Goal: Task Accomplishment & Management: Manage account settings

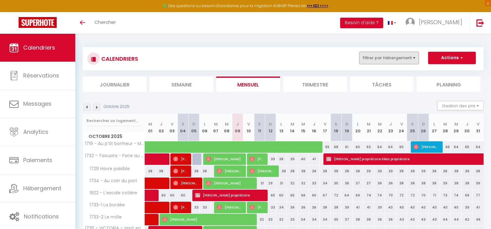
click at [411, 59] on button "Filtrer par hébergement" at bounding box center [390, 58] width 60 height 12
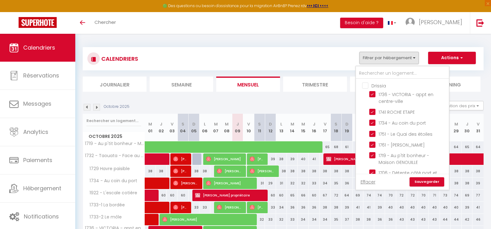
click at [367, 87] on input "Drissia" at bounding box center [408, 85] width 93 height 6
checkbox input "true"
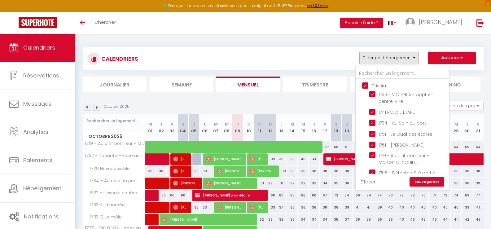
checkbox input "false"
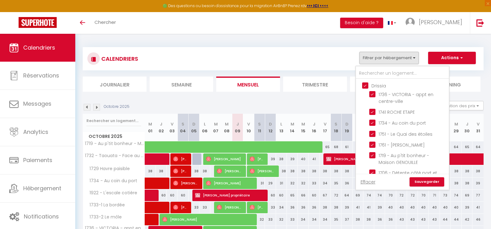
checkbox input "false"
checkbox input "true"
checkbox input "false"
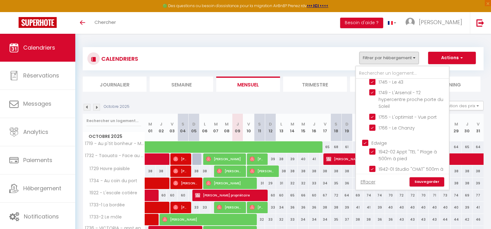
scroll to position [341, 0]
click at [368, 146] on input "Edwige" at bounding box center [408, 146] width 93 height 6
checkbox input "false"
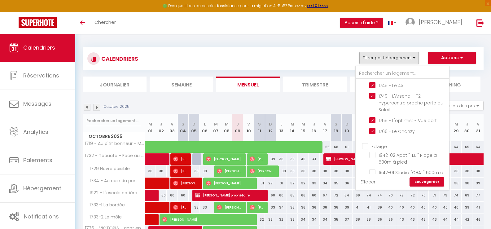
checkbox input "false"
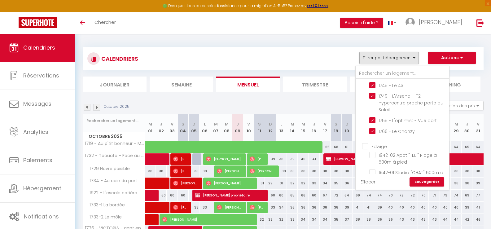
checkbox input "false"
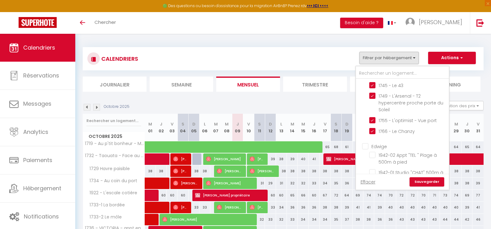
checkbox input "false"
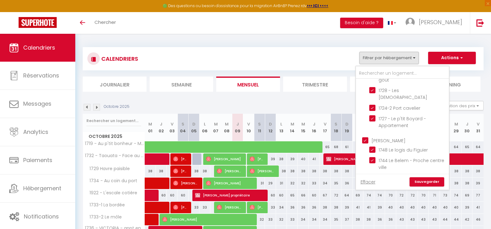
scroll to position [248, 0]
click at [367, 141] on input "[PERSON_NAME]" at bounding box center [408, 140] width 93 height 6
checkbox input "false"
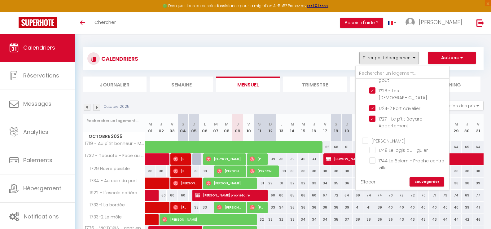
checkbox input "false"
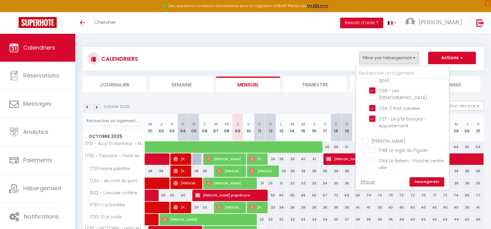
checkbox input "false"
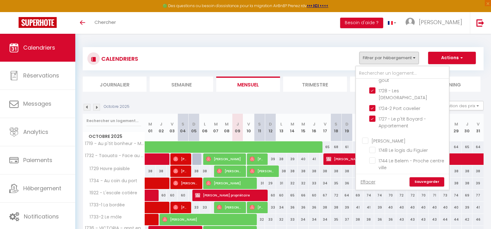
checkbox input "false"
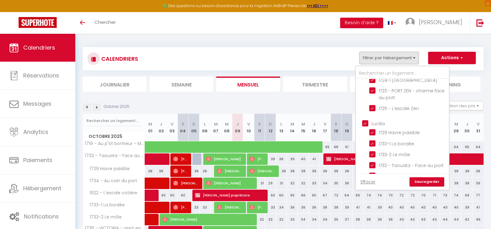
scroll to position [93, 0]
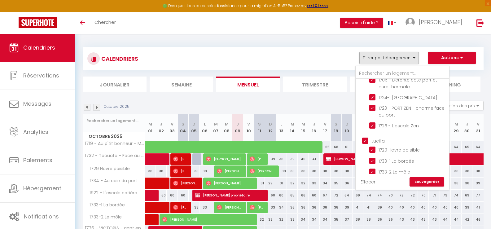
click at [366, 142] on input "Lucilia" at bounding box center [408, 140] width 93 height 6
checkbox input "false"
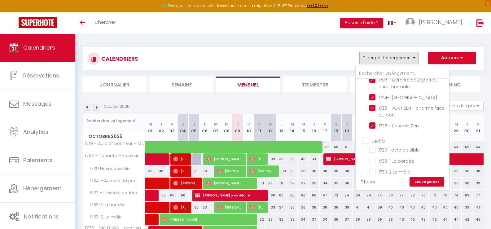
checkbox input "false"
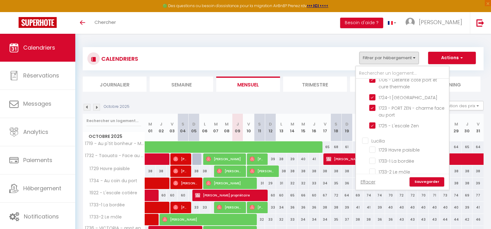
checkbox input "false"
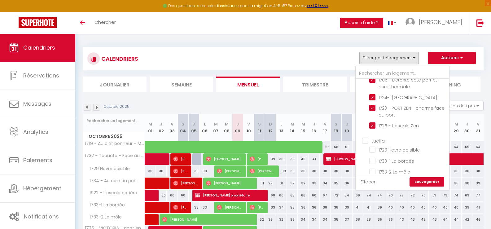
checkbox input "false"
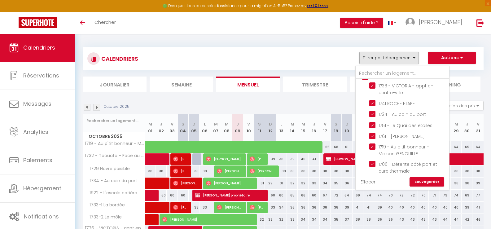
scroll to position [0, 0]
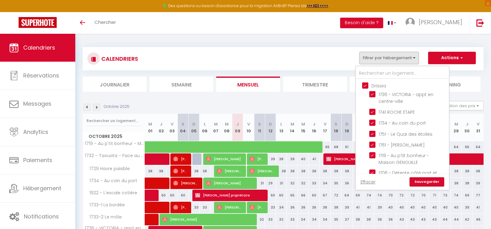
click at [365, 86] on input "Drissia" at bounding box center [408, 85] width 93 height 6
checkbox input "false"
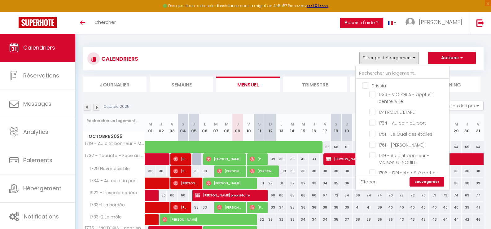
checkbox input "false"
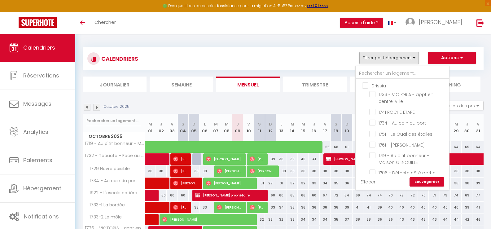
checkbox input "false"
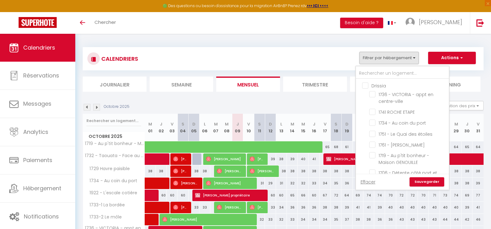
checkbox input "false"
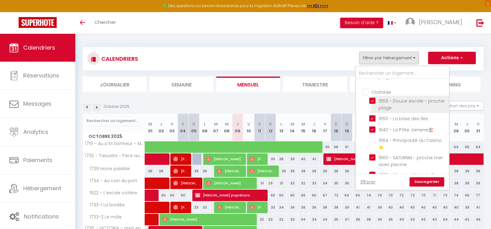
scroll to position [682, 0]
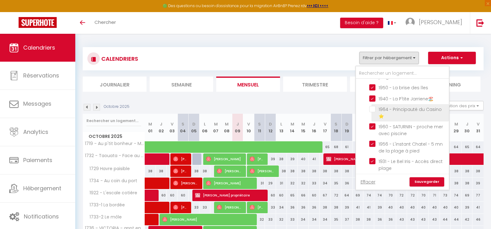
click at [373, 106] on input "1964 - Principauté du Casino ⭐️" at bounding box center [409, 109] width 78 height 6
checkbox input "false"
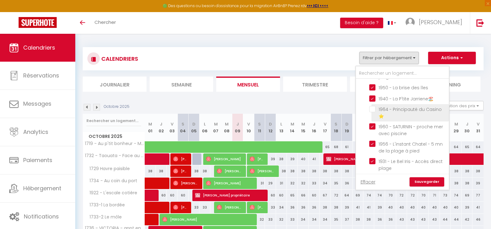
checkbox input "false"
checkbox input "true"
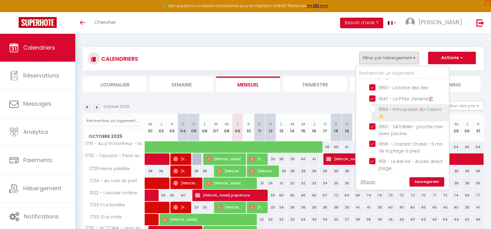
checkbox input "false"
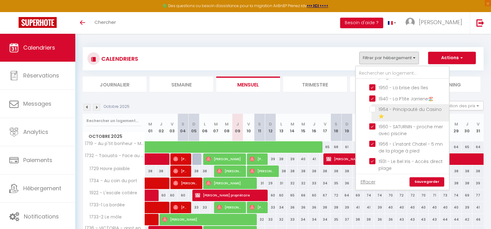
checkbox input "false"
click at [374, 106] on input "1964 - Principauté du Casino ⭐️" at bounding box center [409, 109] width 78 height 6
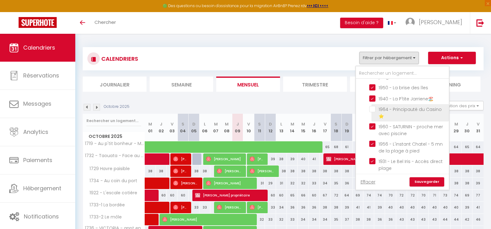
checkbox input "true"
checkbox input "false"
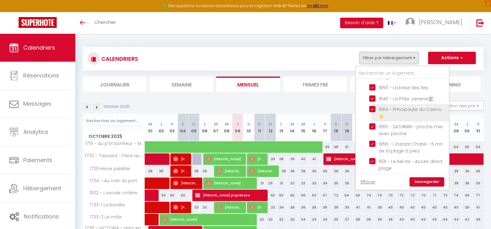
checkbox input "false"
checkbox input "true"
checkbox input "false"
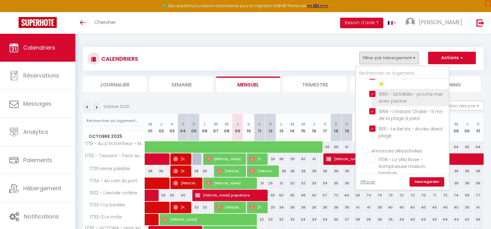
scroll to position [716, 0]
click at [420, 180] on link "Sauvegarder" at bounding box center [427, 181] width 35 height 9
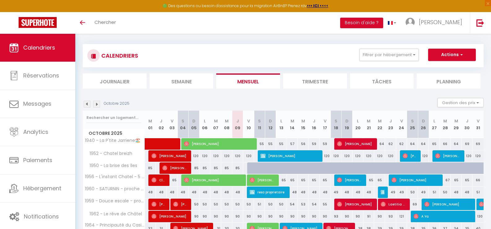
scroll to position [0, 0]
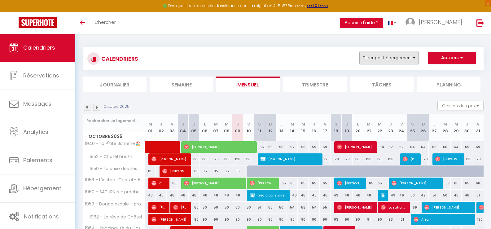
click at [413, 57] on button "Filtrer par hébergement" at bounding box center [390, 58] width 60 height 12
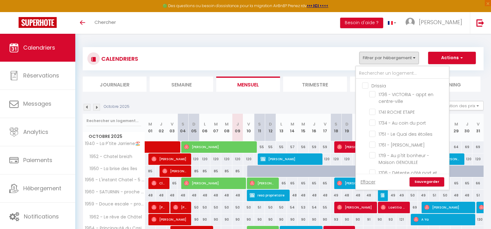
click at [327, 54] on div "CALENDRIERS Filtrer par hébergement [GEOGRAPHIC_DATA] 1736 - [GEOGRAPHIC_DATA] …" at bounding box center [283, 59] width 392 height 14
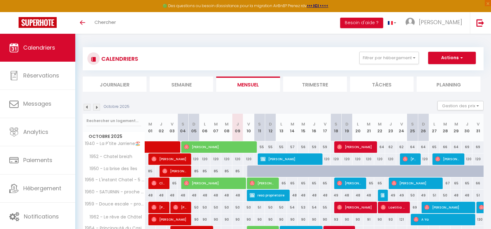
click at [457, 84] on li "Planning" at bounding box center [449, 84] width 64 height 15
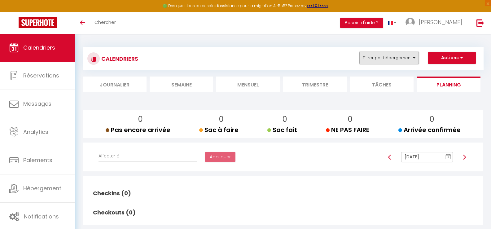
click at [413, 60] on button "Filtrer par hébergement" at bounding box center [390, 58] width 60 height 12
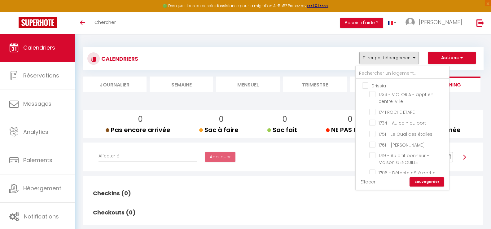
click at [367, 86] on input "Drissia" at bounding box center [408, 85] width 93 height 6
checkbox input "true"
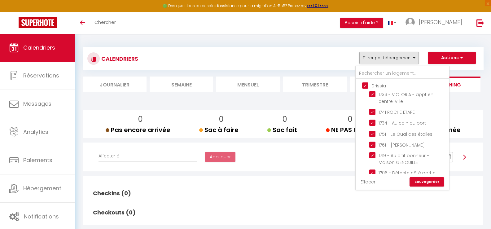
checkbox input "true"
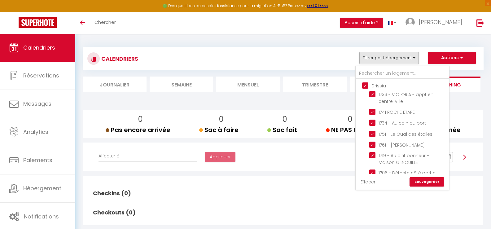
checkbox input "true"
checkbox input "false"
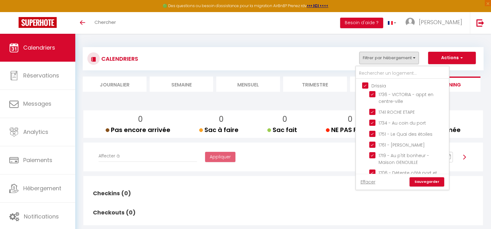
checkbox input "false"
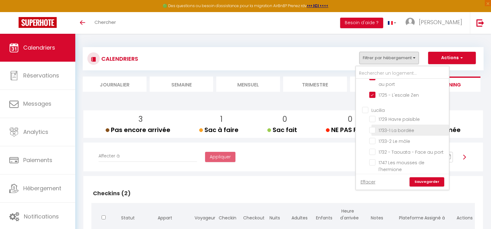
scroll to position [124, 0]
click at [367, 111] on input "Lucilia" at bounding box center [408, 109] width 93 height 6
checkbox input "true"
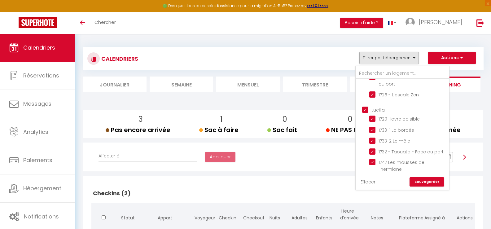
checkbox input "true"
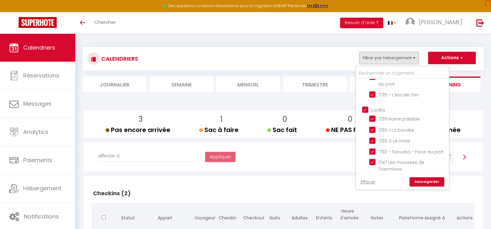
checkbox input "true"
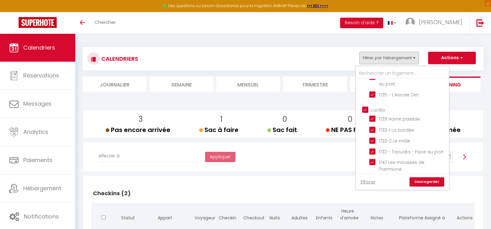
checkbox input "false"
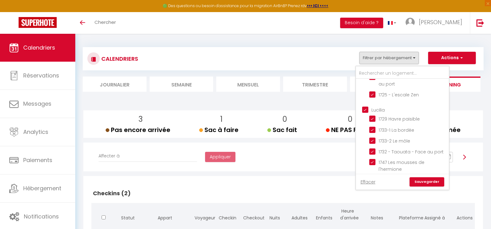
checkbox input "false"
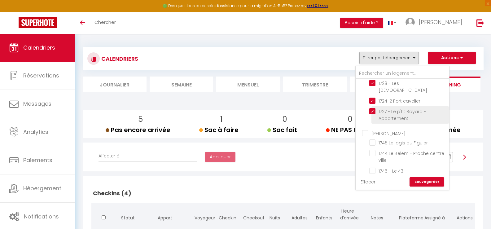
scroll to position [279, 0]
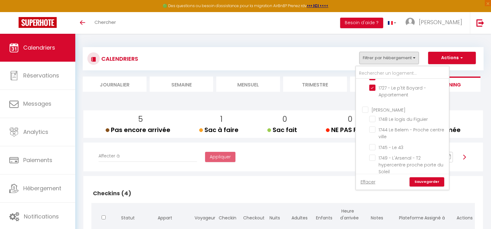
click at [365, 110] on input "[PERSON_NAME]" at bounding box center [408, 109] width 93 height 6
checkbox input "true"
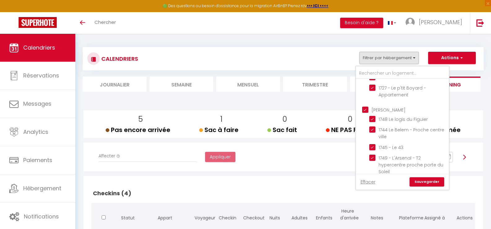
checkbox input "true"
checkbox input "false"
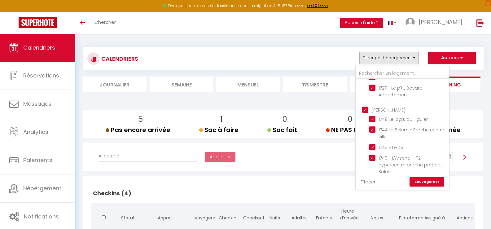
checkbox input "false"
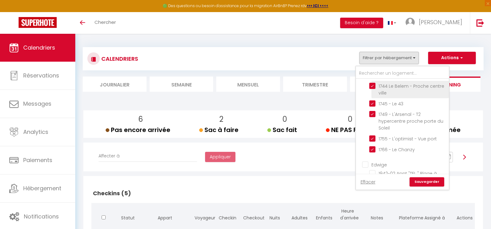
scroll to position [341, 0]
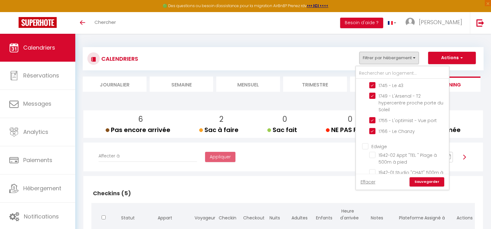
click at [367, 145] on input "Edwige" at bounding box center [408, 146] width 93 height 6
checkbox input "true"
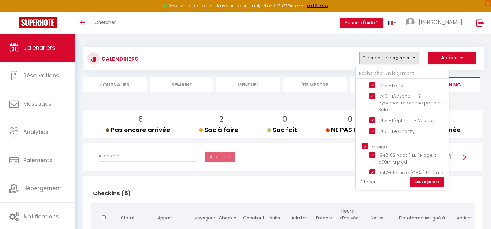
checkbox input "true"
checkbox input "false"
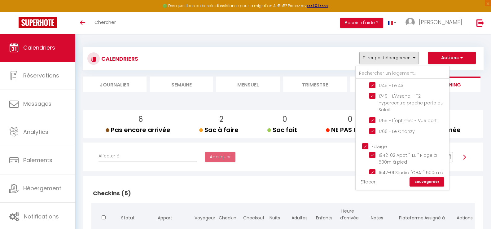
checkbox input "false"
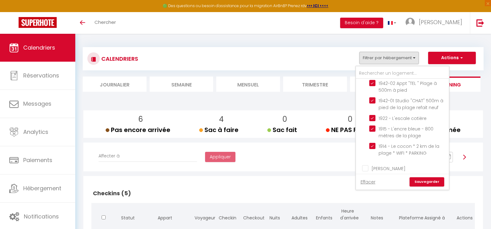
scroll to position [434, 0]
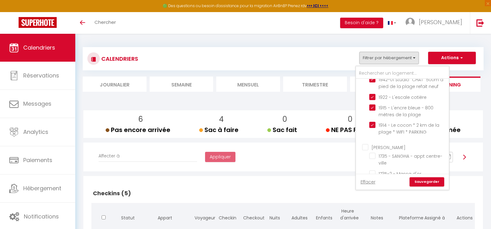
click at [366, 147] on input "[PERSON_NAME]" at bounding box center [408, 147] width 93 height 6
checkbox input "true"
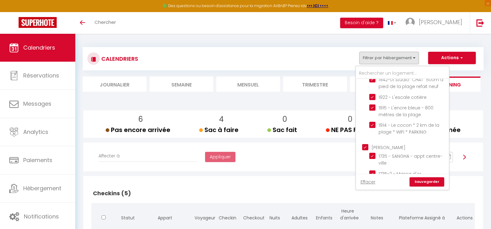
checkbox input "true"
checkbox input "false"
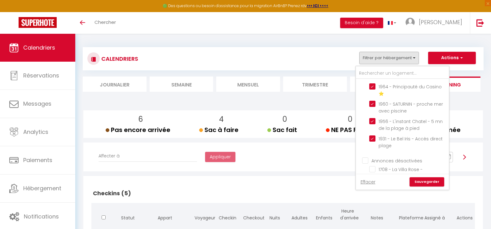
scroll to position [716, 0]
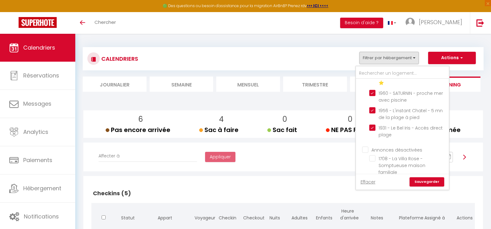
click at [438, 181] on link "Sauvegarder" at bounding box center [427, 181] width 35 height 9
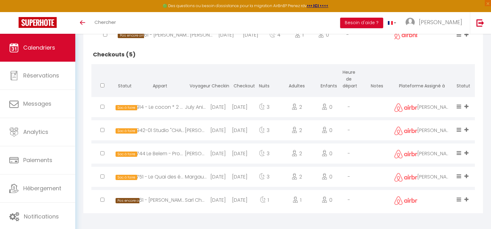
scroll to position [298, 0]
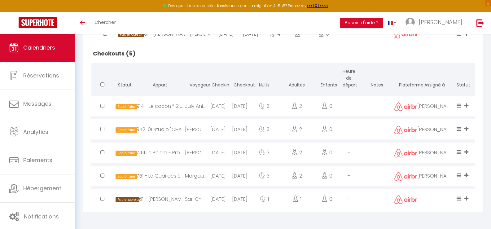
click at [209, 198] on div "[DATE]" at bounding box center [218, 199] width 22 height 20
select select "0"
select select "1"
select select
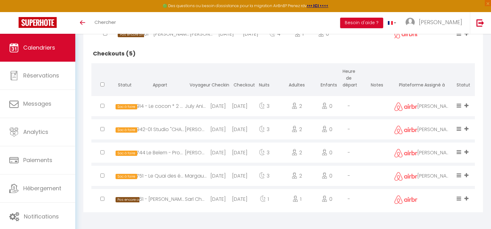
select select
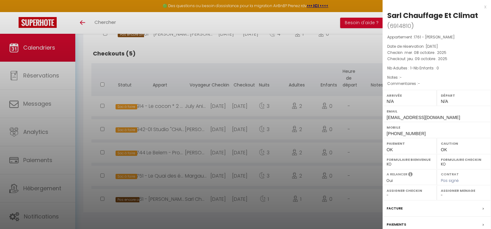
click at [210, 198] on div at bounding box center [245, 114] width 491 height 229
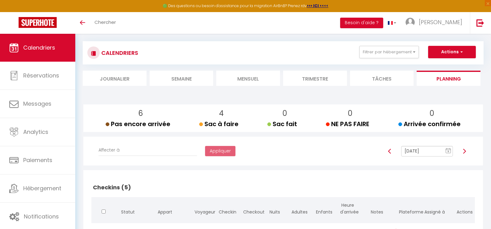
scroll to position [0, 0]
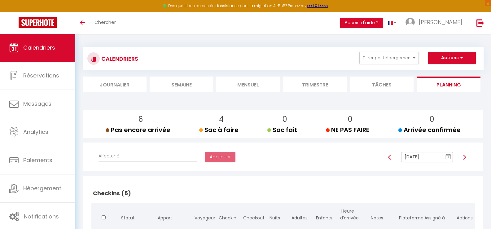
click at [466, 158] on img at bounding box center [464, 157] width 5 height 5
type input "[DATE]"
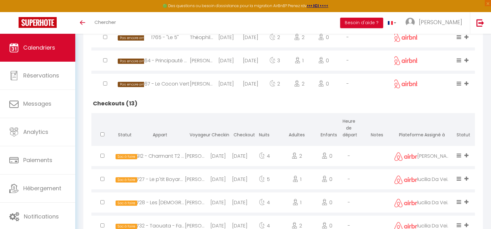
scroll to position [589, 0]
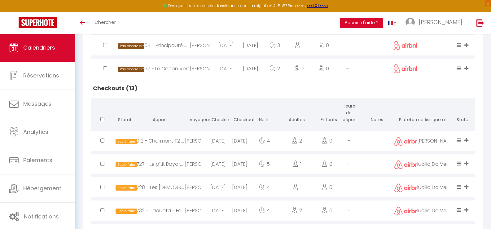
click at [186, 139] on div "[PERSON_NAME]" at bounding box center [196, 141] width 22 height 20
select select "49158"
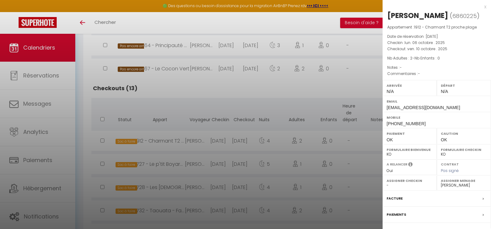
click at [254, 96] on div at bounding box center [245, 114] width 491 height 229
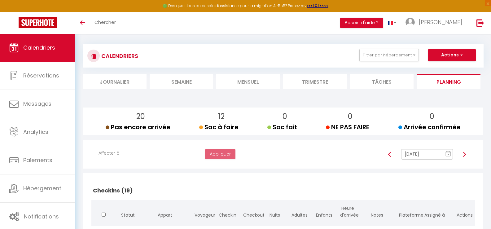
scroll to position [0, 0]
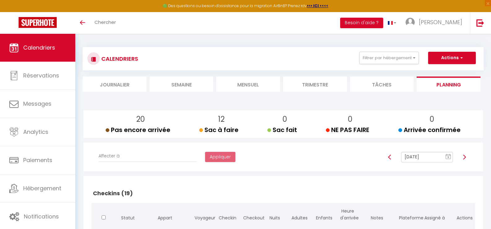
click at [466, 157] on img at bounding box center [464, 157] width 5 height 5
type input "[DATE]"
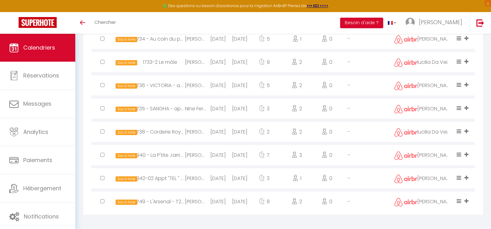
scroll to position [322, 0]
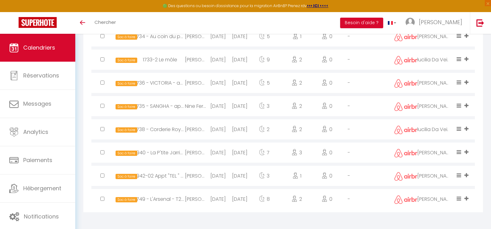
click at [196, 153] on div "[PERSON_NAME]" at bounding box center [196, 153] width 22 height 20
select select "50927"
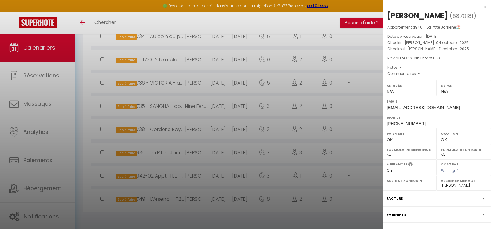
click at [197, 152] on div at bounding box center [245, 114] width 491 height 229
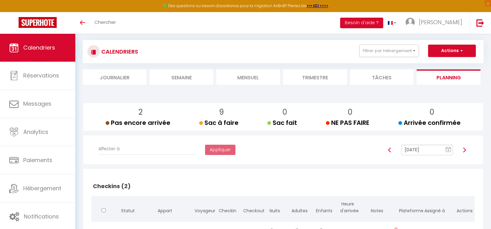
scroll to position [0, 0]
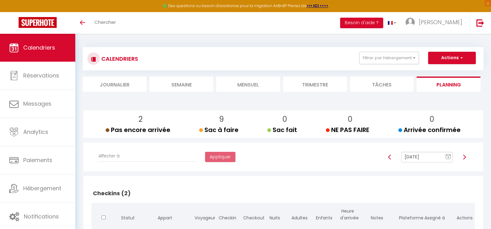
click at [466, 157] on img at bounding box center [464, 157] width 5 height 5
click at [465, 157] on img at bounding box center [464, 157] width 5 height 5
type input "[DATE]"
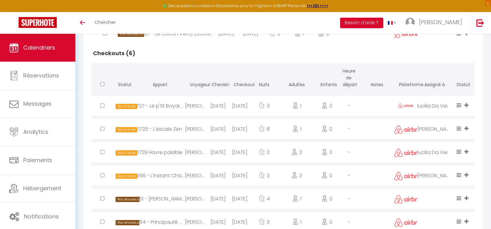
scroll to position [248, 0]
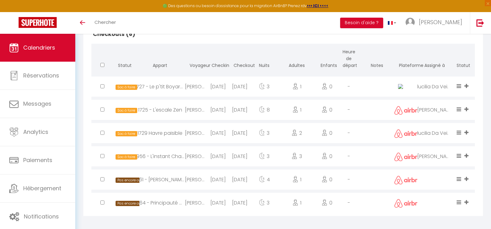
click at [202, 156] on div "[PERSON_NAME]" at bounding box center [196, 156] width 22 height 20
select select "49158"
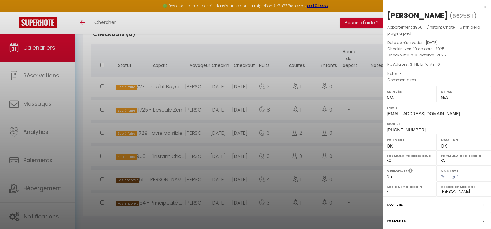
click at [251, 155] on div at bounding box center [245, 114] width 491 height 229
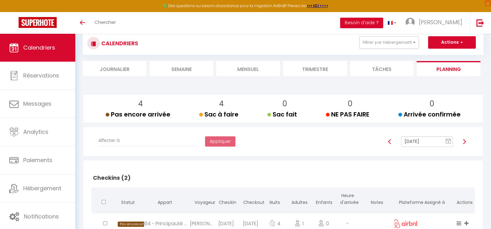
scroll to position [0, 0]
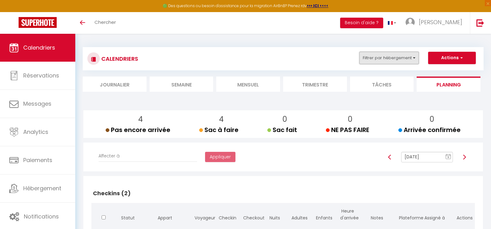
click at [416, 59] on button "Filtrer par hébergement" at bounding box center [390, 58] width 60 height 12
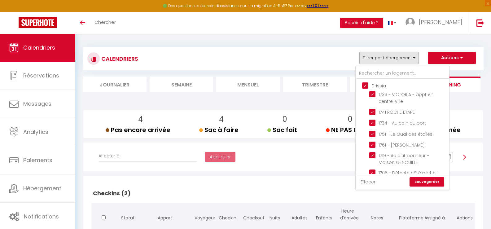
click at [366, 86] on input "Drissia" at bounding box center [408, 85] width 93 height 6
checkbox input "false"
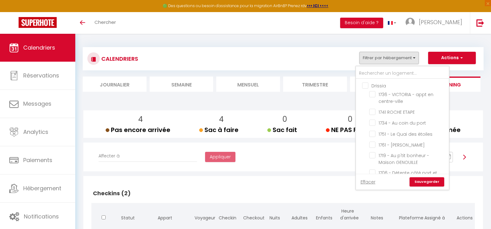
checkbox input "false"
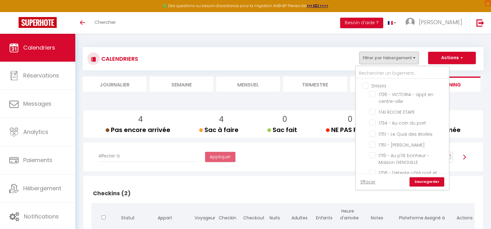
checkbox input "false"
click at [327, 164] on div "Affecter à [PERSON_NAME] [PERSON_NAME] PLANÇONNEAU Odile [PERSON_NAME] [PERSON_…" at bounding box center [283, 159] width 390 height 18
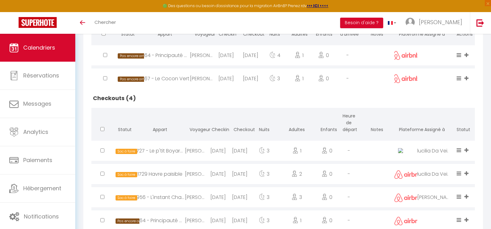
scroll to position [205, 0]
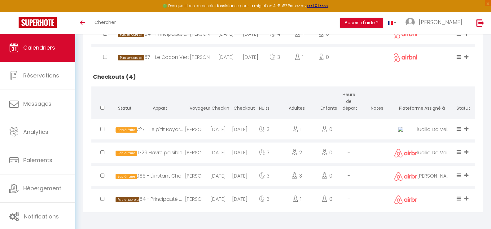
click at [244, 178] on div "[DATE]" at bounding box center [240, 176] width 22 height 20
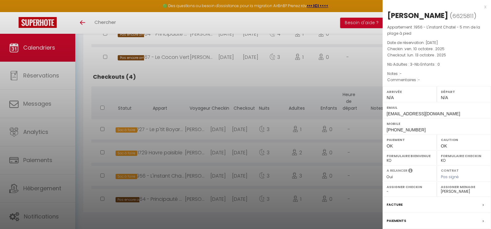
click at [242, 179] on div at bounding box center [245, 114] width 491 height 229
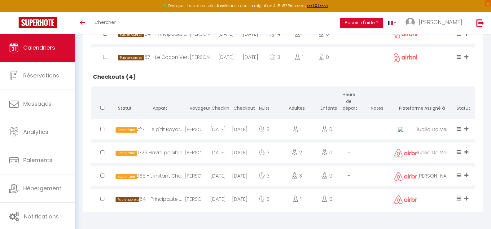
click at [243, 178] on div "[DATE]" at bounding box center [240, 176] width 22 height 20
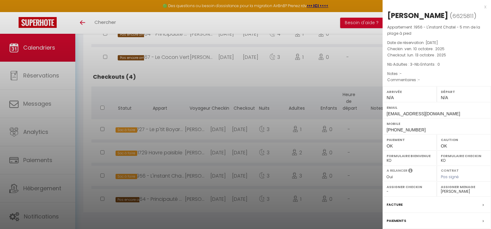
click at [244, 178] on div at bounding box center [245, 114] width 491 height 229
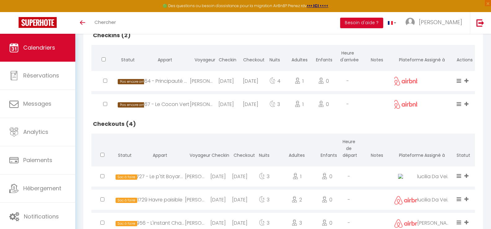
scroll to position [81, 0]
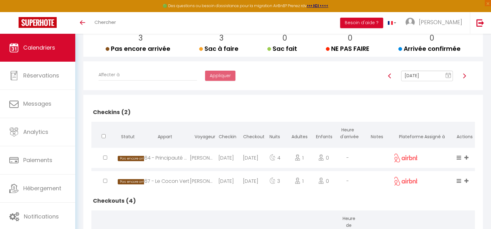
click at [465, 76] on img at bounding box center [464, 75] width 5 height 5
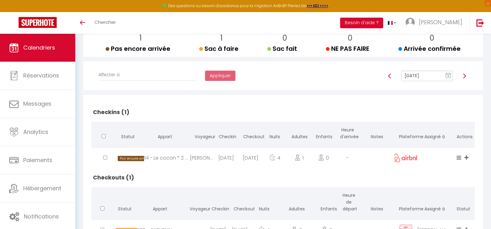
scroll to position [112, 0]
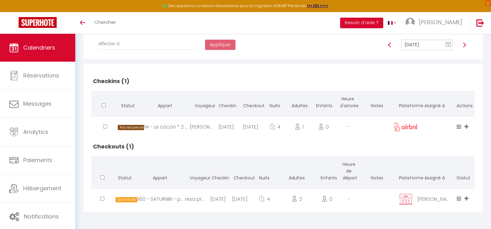
click at [227, 199] on div "[DATE]" at bounding box center [218, 199] width 22 height 20
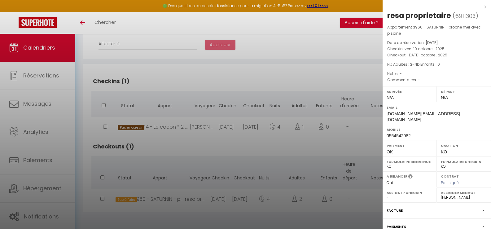
drag, startPoint x: 325, startPoint y: 82, endPoint x: 329, endPoint y: 81, distance: 4.5
click at [326, 82] on div at bounding box center [245, 114] width 491 height 229
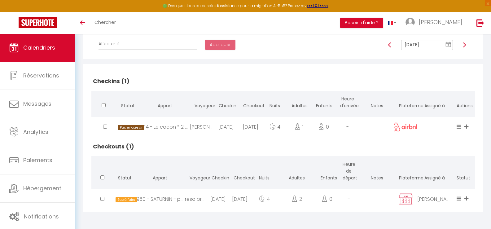
click at [465, 45] on img at bounding box center [464, 44] width 5 height 5
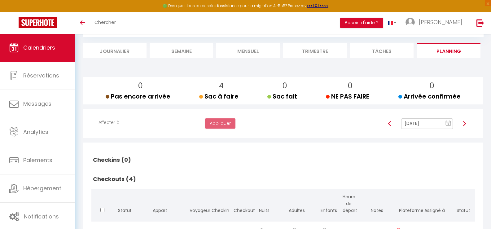
scroll to position [12, 0]
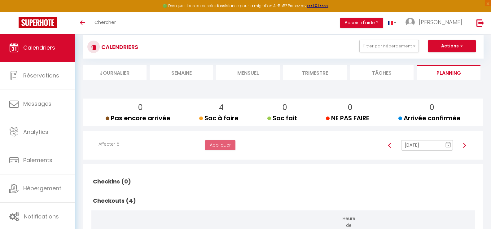
click at [467, 145] on img at bounding box center [464, 145] width 5 height 5
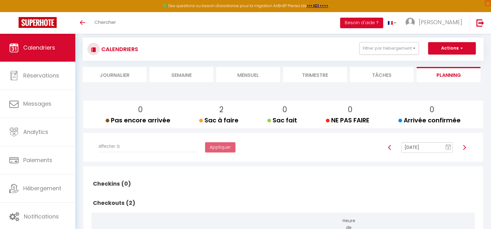
scroll to position [0, 0]
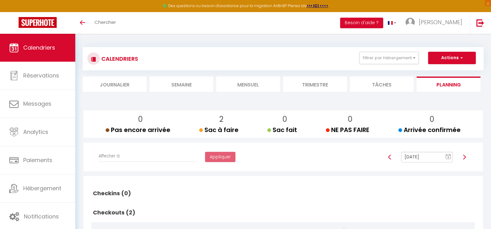
click at [465, 155] on img at bounding box center [464, 157] width 5 height 5
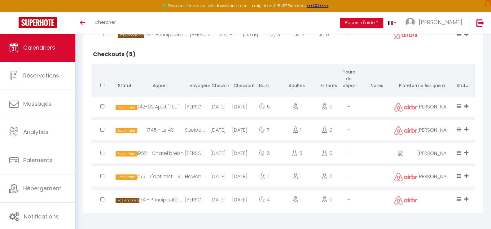
scroll to position [345, 0]
click at [193, 153] on div "[PERSON_NAME]" at bounding box center [196, 153] width 22 height 20
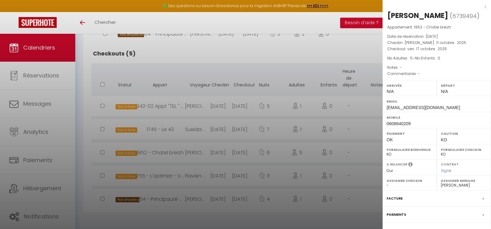
click at [221, 154] on div at bounding box center [245, 114] width 491 height 229
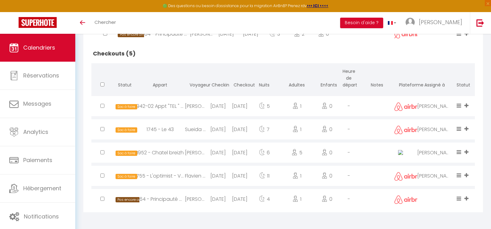
click at [330, 58] on h2 "Checkouts (5)" at bounding box center [283, 53] width 384 height 19
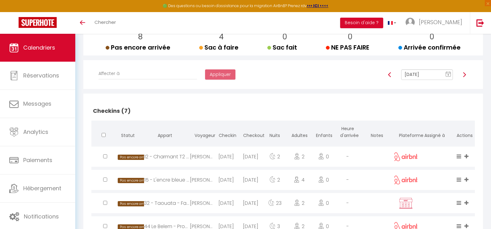
scroll to position [66, 0]
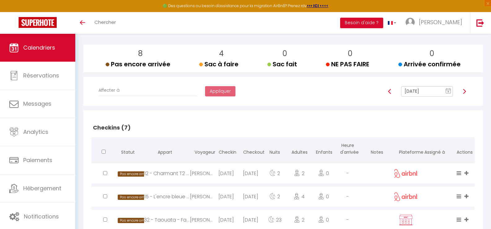
click at [466, 90] on img at bounding box center [464, 91] width 5 height 5
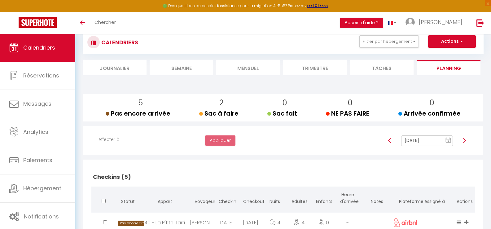
scroll to position [0, 0]
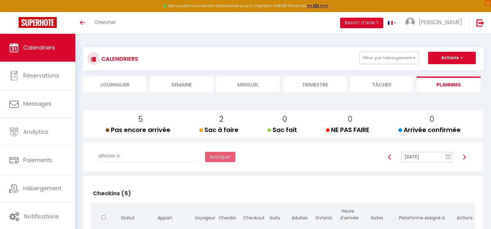
click at [389, 157] on img at bounding box center [390, 157] width 5 height 5
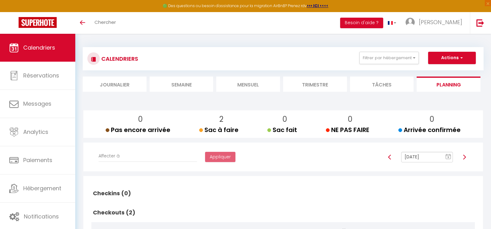
click at [389, 157] on img at bounding box center [390, 157] width 5 height 5
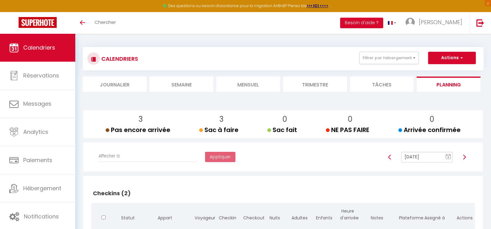
click at [465, 158] on img at bounding box center [464, 157] width 5 height 5
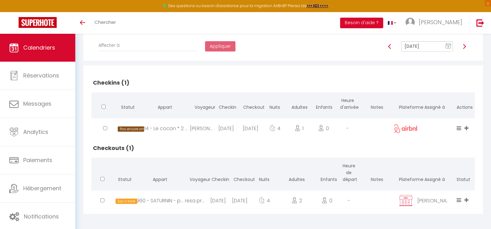
scroll to position [112, 0]
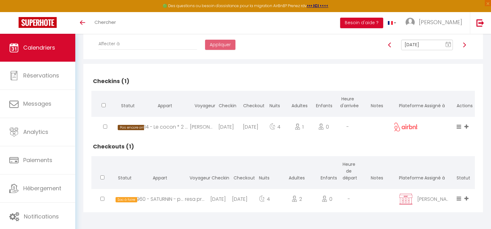
click at [200, 198] on div "resa proprietaire" at bounding box center [196, 199] width 22 height 20
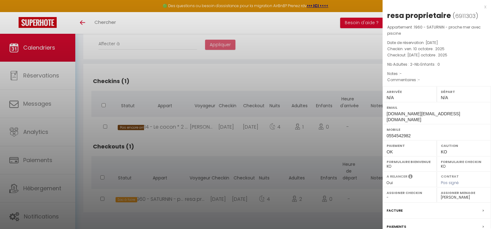
click at [237, 142] on div at bounding box center [245, 114] width 491 height 229
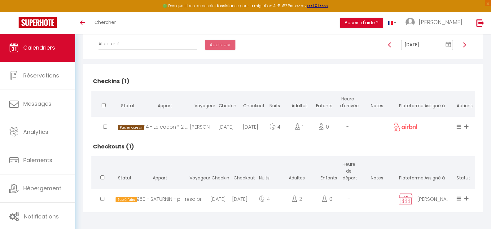
click at [317, 78] on h2 "Checkins (1)" at bounding box center [283, 81] width 384 height 19
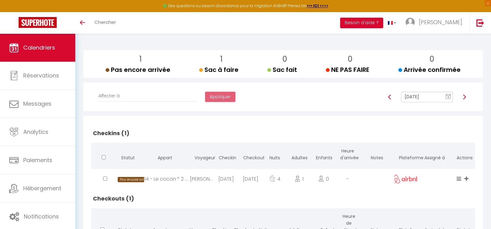
scroll to position [19, 0]
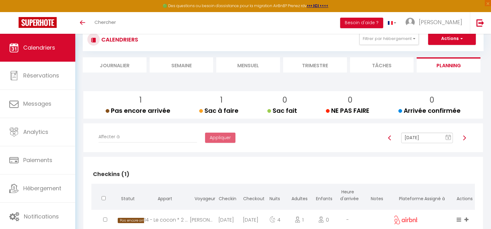
click at [389, 139] on img at bounding box center [390, 138] width 5 height 5
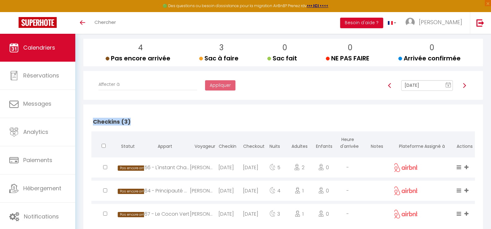
scroll to position [11, 0]
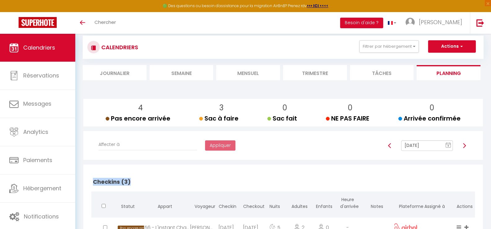
click at [389, 146] on img at bounding box center [390, 145] width 5 height 5
click at [389, 145] on img at bounding box center [390, 145] width 5 height 5
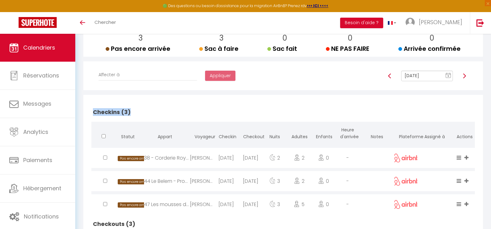
scroll to position [0, 0]
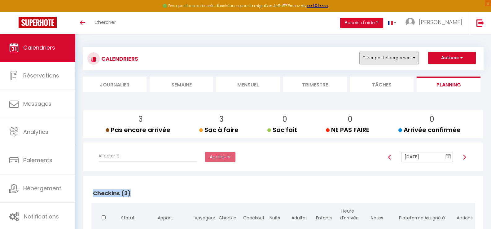
click at [412, 59] on button "Filtrer par hébergement" at bounding box center [390, 58] width 60 height 12
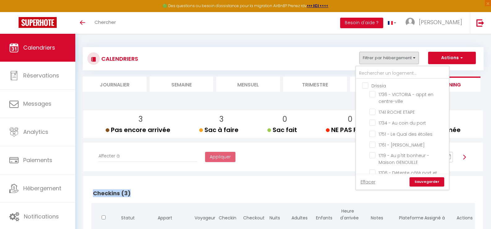
click at [364, 86] on input "Drissia" at bounding box center [408, 85] width 93 height 6
click at [425, 181] on link "Sauvegarder" at bounding box center [427, 181] width 35 height 9
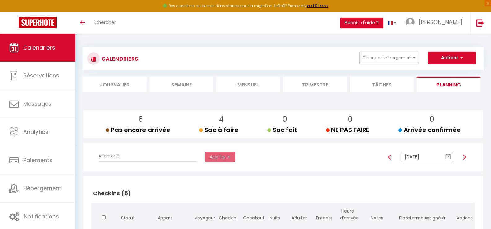
click at [466, 157] on img at bounding box center [464, 157] width 5 height 5
click at [247, 86] on li "Mensuel" at bounding box center [248, 84] width 64 height 15
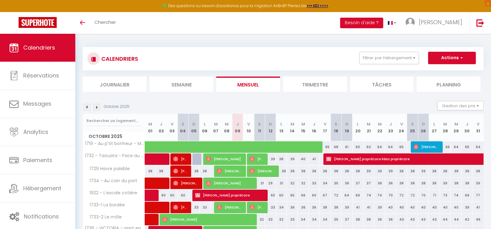
click at [250, 85] on li "Mensuel" at bounding box center [248, 84] width 64 height 15
click at [248, 85] on li "Mensuel" at bounding box center [248, 84] width 64 height 15
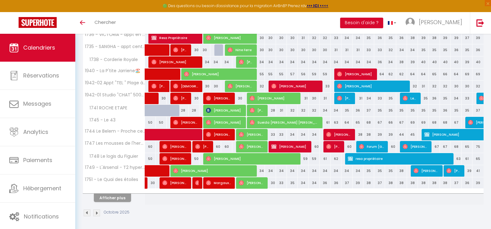
scroll to position [195, 0]
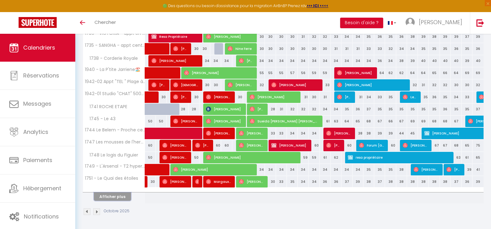
click at [118, 195] on button "Afficher plus" at bounding box center [112, 197] width 37 height 8
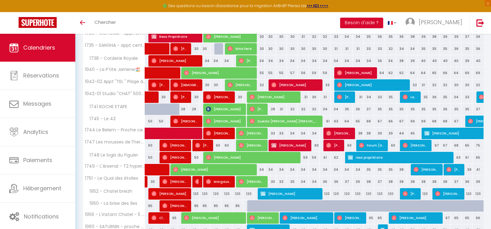
click at [119, 195] on span "1952 - Chatel breizh" at bounding box center [109, 191] width 50 height 7
click at [159, 196] on span "[PERSON_NAME]" at bounding box center [170, 194] width 36 height 12
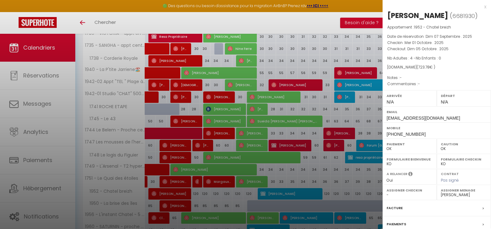
click at [307, 196] on div at bounding box center [245, 114] width 491 height 229
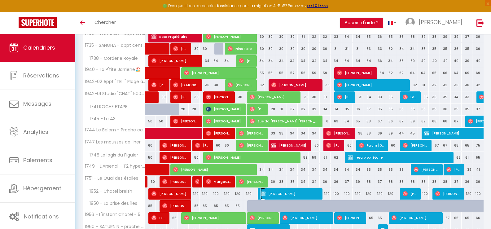
click at [306, 196] on span "[PERSON_NAME]" at bounding box center [290, 194] width 58 height 12
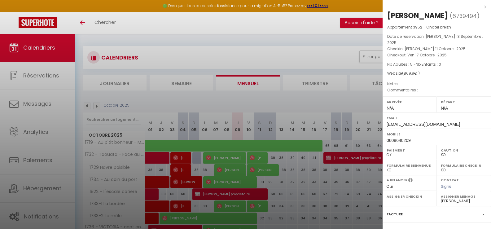
scroll to position [0, 0]
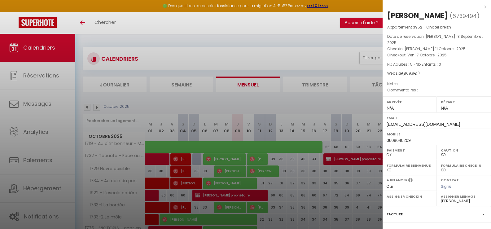
click at [213, 64] on div at bounding box center [245, 114] width 491 height 229
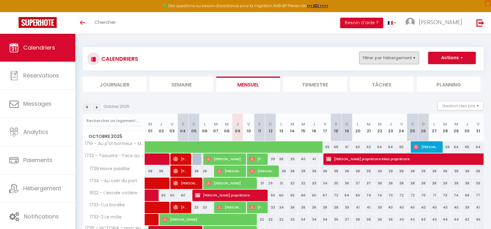
click at [415, 62] on button "Filtrer par hébergement" at bounding box center [390, 58] width 60 height 12
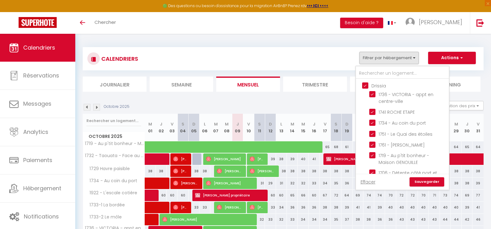
click at [367, 86] on input "Drissia" at bounding box center [408, 85] width 93 height 6
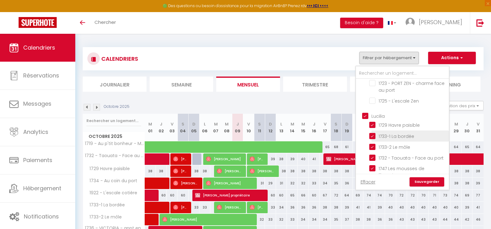
scroll to position [124, 0]
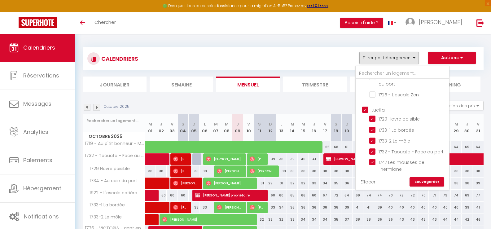
click at [365, 109] on input "Lucilia" at bounding box center [408, 109] width 93 height 6
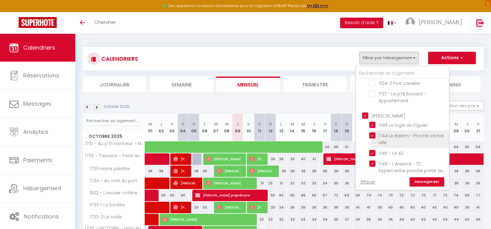
scroll to position [279, 0]
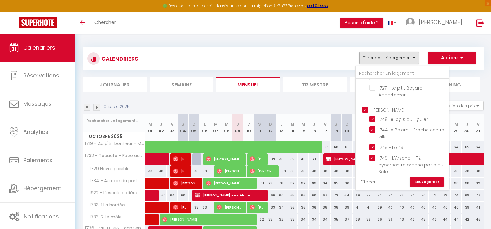
click at [367, 111] on input "[PERSON_NAME]" at bounding box center [408, 109] width 93 height 6
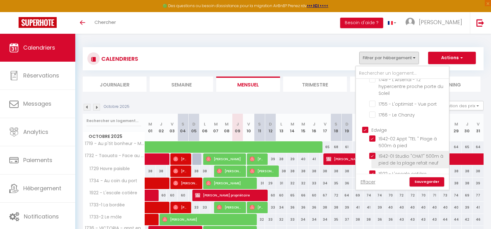
scroll to position [372, 0]
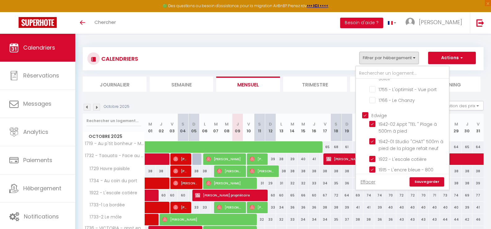
click at [364, 115] on input "Edwige" at bounding box center [408, 115] width 93 height 6
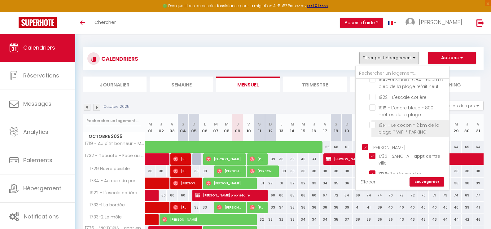
scroll to position [465, 0]
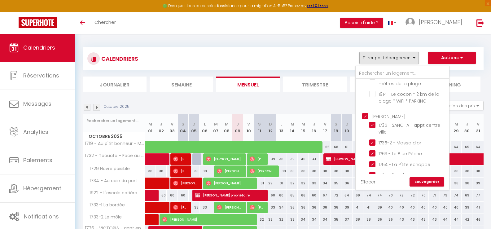
click at [365, 116] on input "[PERSON_NAME]" at bounding box center [408, 116] width 93 height 6
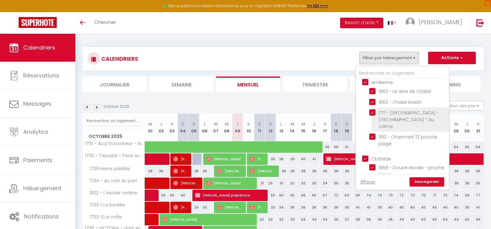
scroll to position [589, 0]
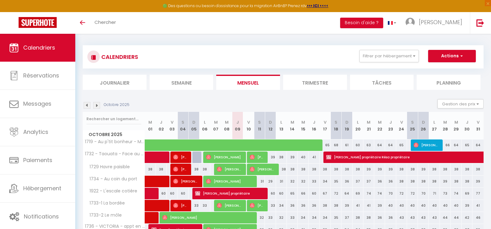
scroll to position [0, 0]
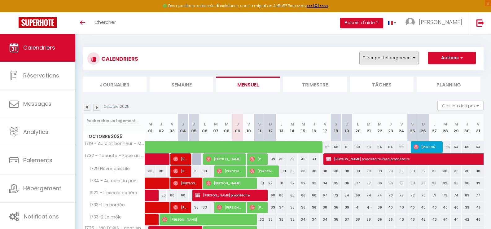
click at [414, 58] on button "Filtrer par hébergement" at bounding box center [390, 58] width 60 height 12
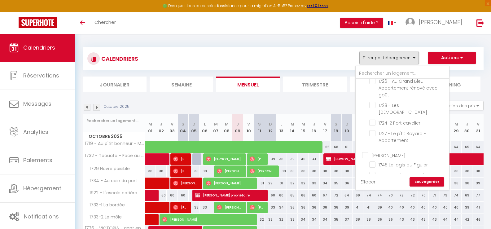
scroll to position [220, 0]
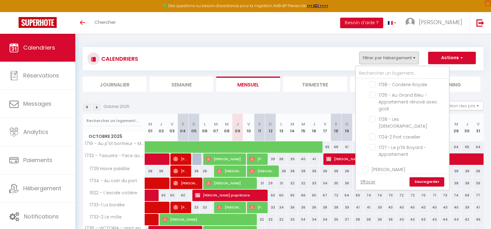
click at [423, 181] on link "Sauvegarder" at bounding box center [427, 181] width 35 height 9
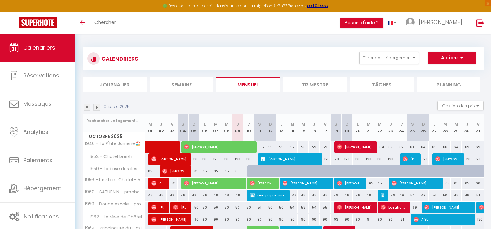
click at [447, 84] on li "Planning" at bounding box center [449, 84] width 64 height 15
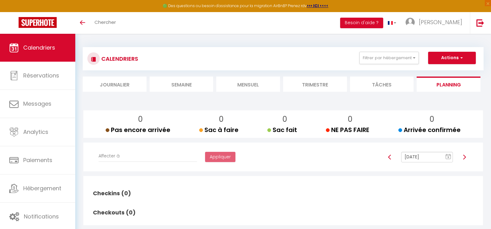
click at [465, 156] on img at bounding box center [464, 157] width 5 height 5
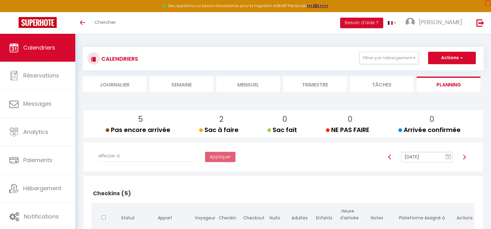
click at [464, 156] on img at bounding box center [464, 157] width 5 height 5
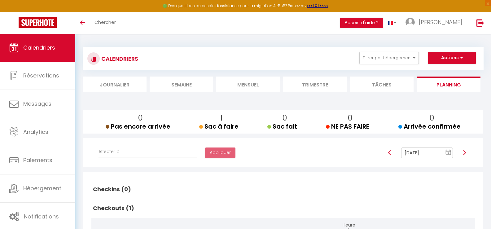
click at [464, 157] on div at bounding box center [464, 153] width 15 height 11
click at [465, 153] on img at bounding box center [464, 152] width 5 height 5
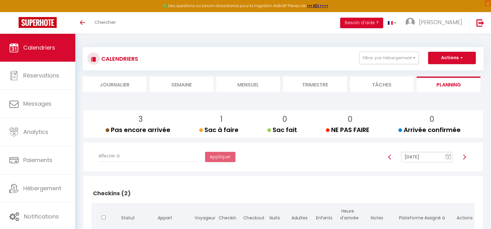
click at [465, 153] on div at bounding box center [464, 157] width 15 height 11
click at [466, 157] on img at bounding box center [464, 157] width 5 height 5
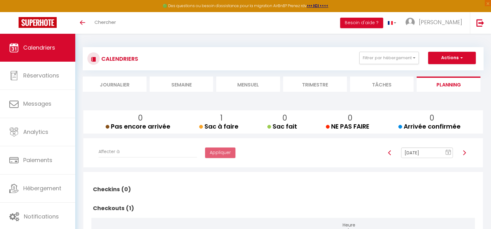
click at [466, 157] on div at bounding box center [464, 153] width 15 height 11
click at [466, 152] on img at bounding box center [464, 152] width 5 height 5
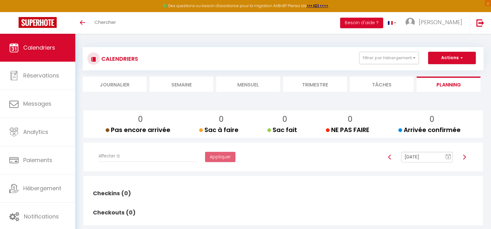
click at [466, 157] on img at bounding box center [464, 157] width 5 height 5
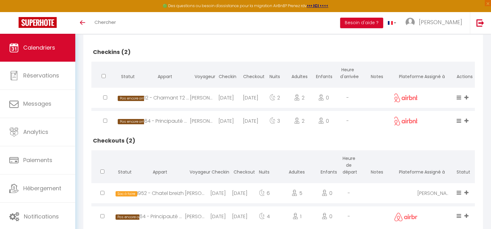
scroll to position [159, 0]
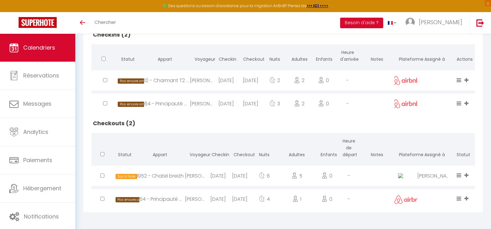
click at [258, 176] on div "6" at bounding box center [264, 176] width 27 height 20
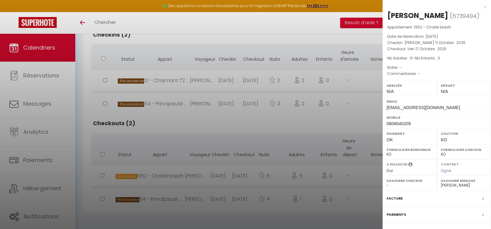
click at [246, 175] on div at bounding box center [245, 114] width 491 height 229
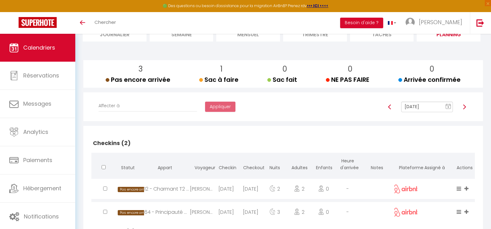
scroll to position [35, 0]
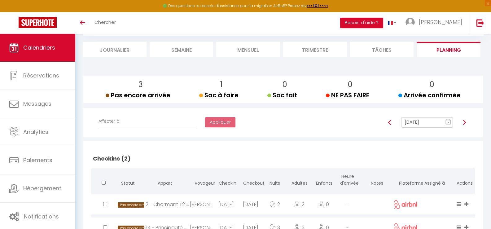
click at [466, 122] on img at bounding box center [464, 122] width 5 height 5
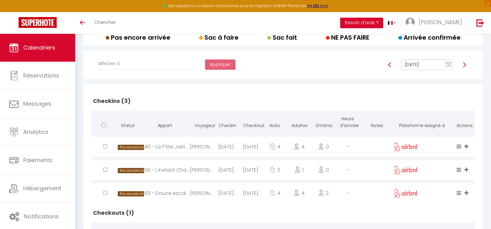
scroll to position [66, 0]
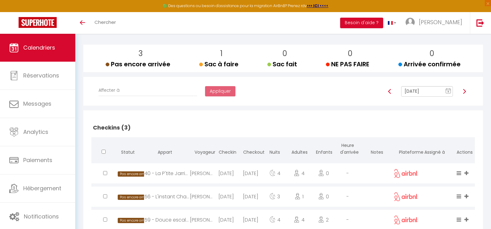
click at [465, 90] on img at bounding box center [464, 91] width 5 height 5
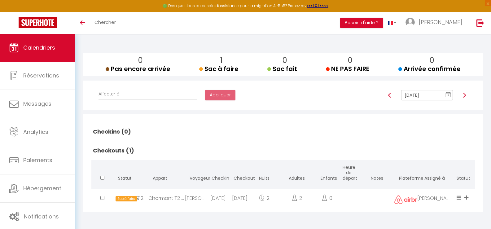
scroll to position [58, 0]
click at [390, 94] on img at bounding box center [390, 95] width 5 height 5
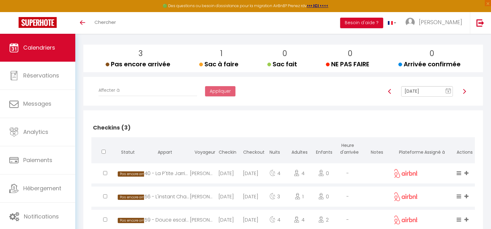
click at [390, 90] on img at bounding box center [390, 91] width 5 height 5
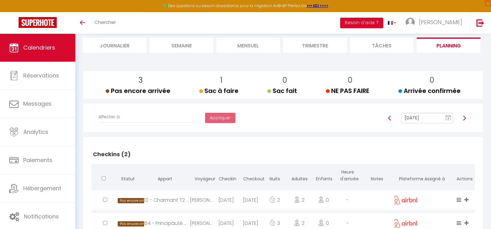
scroll to position [35, 0]
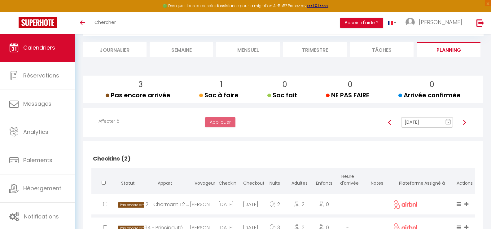
click at [466, 122] on img at bounding box center [464, 122] width 5 height 5
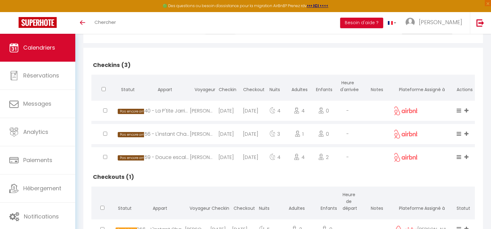
scroll to position [159, 0]
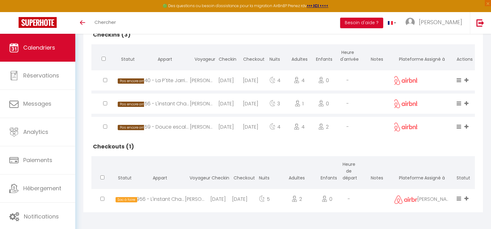
click at [251, 149] on h2 "Checkouts (1)" at bounding box center [283, 146] width 384 height 19
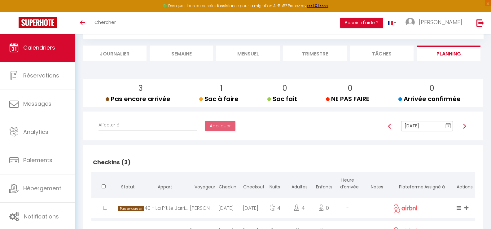
scroll to position [0, 0]
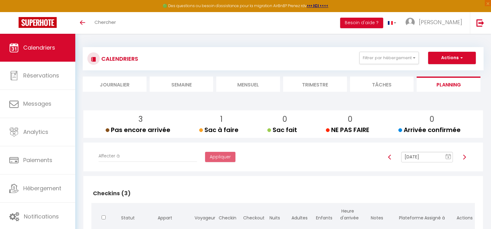
click at [388, 157] on img at bounding box center [390, 157] width 5 height 5
click at [389, 157] on img at bounding box center [390, 157] width 5 height 5
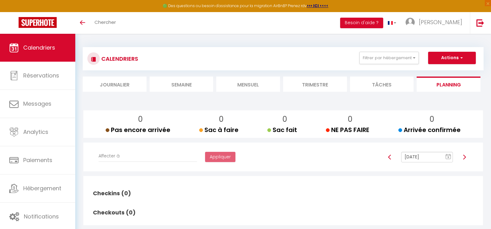
click at [389, 157] on img at bounding box center [390, 157] width 5 height 5
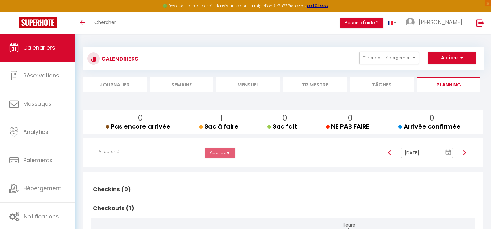
click at [389, 151] on img at bounding box center [390, 152] width 5 height 5
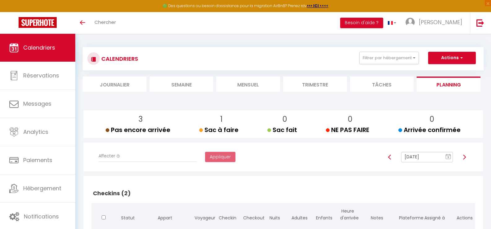
click at [389, 158] on img at bounding box center [390, 157] width 5 height 5
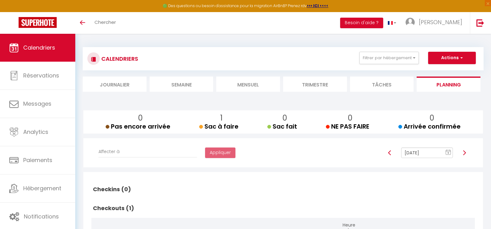
click at [390, 157] on div at bounding box center [390, 153] width 15 height 11
click at [389, 152] on img at bounding box center [390, 152] width 5 height 5
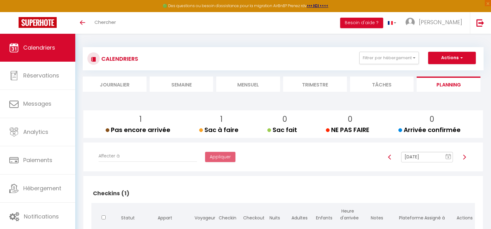
click at [389, 152] on div at bounding box center [390, 157] width 15 height 11
click at [390, 156] on img at bounding box center [390, 157] width 5 height 5
click at [390, 157] on img at bounding box center [390, 157] width 5 height 5
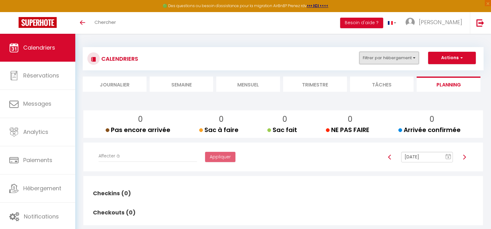
click at [413, 58] on button "Filtrer par hébergement" at bounding box center [390, 58] width 60 height 12
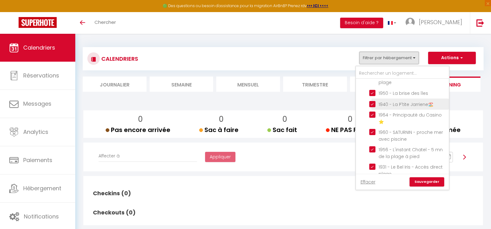
scroll to position [713, 0]
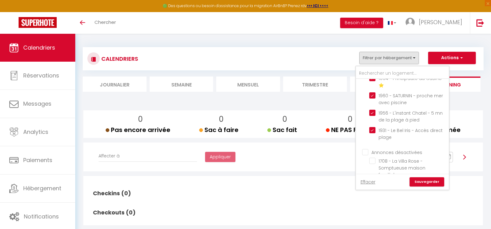
click at [426, 183] on link "Sauvegarder" at bounding box center [427, 181] width 35 height 9
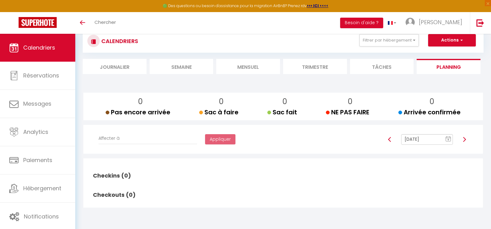
scroll to position [34, 0]
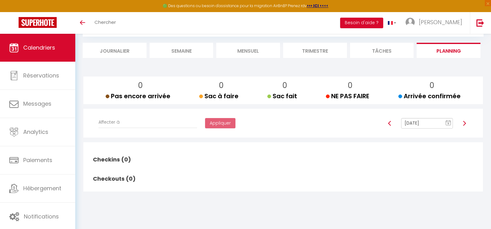
click at [465, 124] on img at bounding box center [464, 123] width 5 height 5
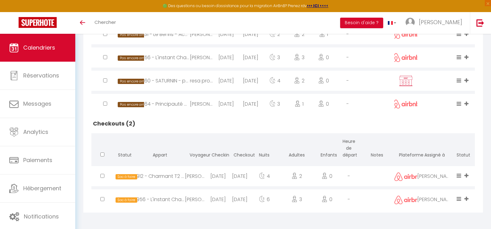
scroll to position [229, 0]
click at [191, 197] on div "[PERSON_NAME]" at bounding box center [196, 199] width 22 height 20
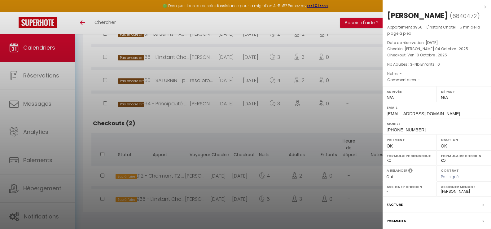
click at [191, 207] on div at bounding box center [245, 114] width 491 height 229
